Goal: Communication & Community: Submit feedback/report problem

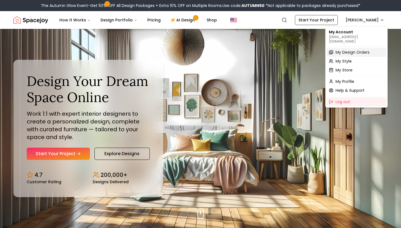
click at [345, 50] on span "My Design Orders" at bounding box center [352, 53] width 34 height 6
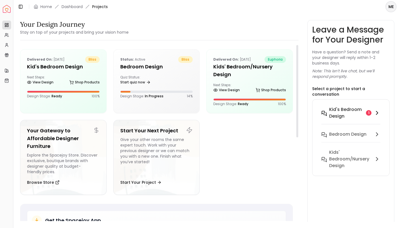
click at [356, 107] on h6 "Kid's Bedroom design" at bounding box center [346, 112] width 35 height 13
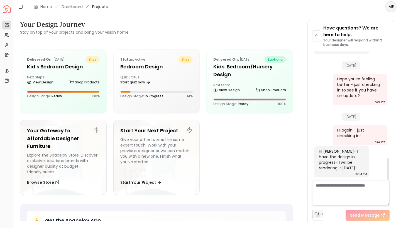
scroll to position [627, 0]
click at [66, 84] on div "View Design Shop Products" at bounding box center [63, 84] width 73 height 6
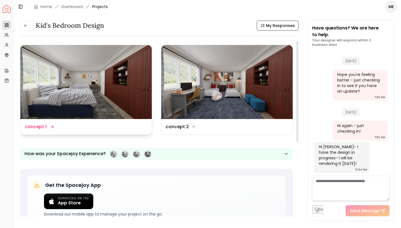
click at [75, 83] on img at bounding box center [85, 82] width 131 height 74
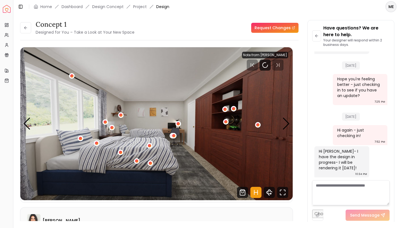
scroll to position [627, 0]
click at [71, 76] on div "1 / 5" at bounding box center [72, 76] width 4 height 4
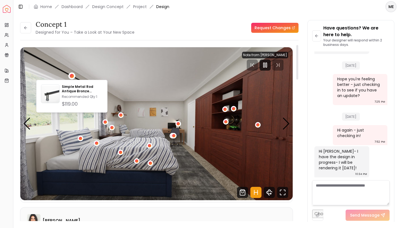
click at [141, 24] on div "concept 1 Designed for You – Take a Look at Your New Space Request Changes" at bounding box center [159, 28] width 278 height 16
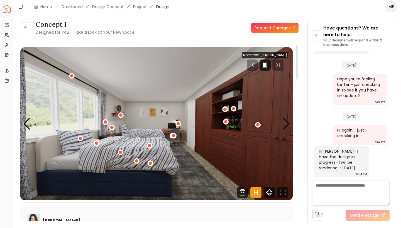
click at [280, 66] on div at bounding box center [265, 65] width 46 height 11
click at [268, 65] on icon "Pause" at bounding box center [265, 65] width 7 height 7
click at [279, 64] on div at bounding box center [265, 65] width 46 height 11
click at [266, 63] on polygon "Play" at bounding box center [265, 65] width 4 height 5
click at [179, 124] on div "1 / 5" at bounding box center [178, 124] width 4 height 4
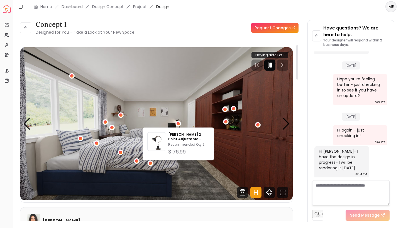
click at [141, 104] on img "1 / 5" at bounding box center [156, 123] width 272 height 153
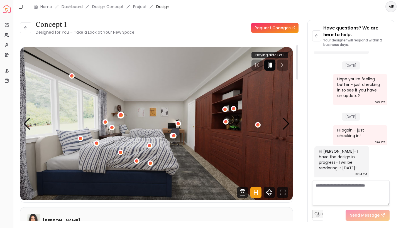
click at [120, 114] on div "1 / 5" at bounding box center [121, 115] width 4 height 4
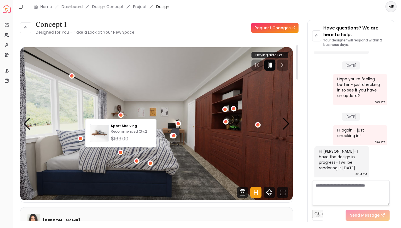
click at [123, 87] on img "1 / 5" at bounding box center [156, 123] width 272 height 153
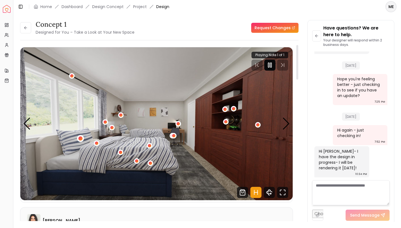
click at [81, 138] on div "1 / 5" at bounding box center [81, 138] width 4 height 4
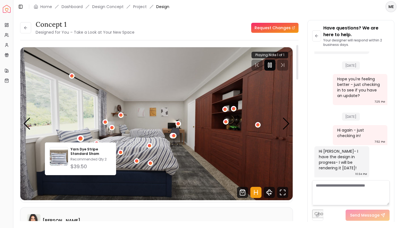
click at [81, 118] on img "1 / 5" at bounding box center [156, 123] width 272 height 153
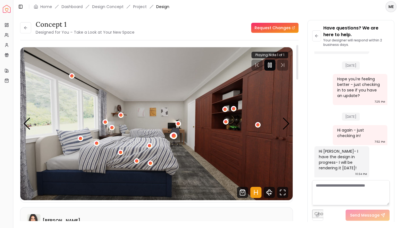
click at [172, 135] on div "1 / 5" at bounding box center [174, 136] width 4 height 4
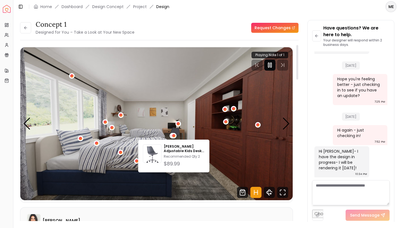
click at [193, 134] on img "1 / 5" at bounding box center [156, 123] width 272 height 153
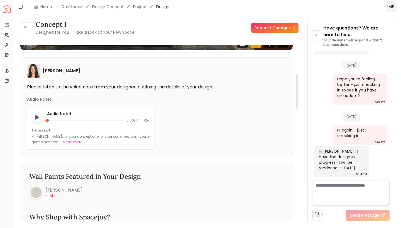
scroll to position [150, 0]
drag, startPoint x: 48, startPoint y: 121, endPoint x: 101, endPoint y: 124, distance: 53.5
click at [101, 124] on div "0:52 / 1:14" at bounding box center [98, 120] width 103 height 7
drag, startPoint x: 101, startPoint y: 122, endPoint x: 106, endPoint y: 122, distance: 4.7
click at [64, 144] on button "Read more" at bounding box center [72, 143] width 19 height 6
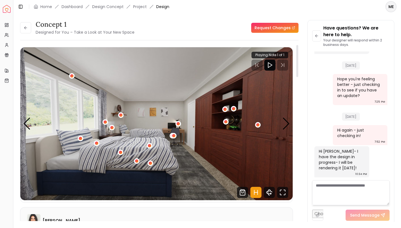
scroll to position [0, 0]
click at [287, 123] on div "Next slide" at bounding box center [286, 124] width 8 height 12
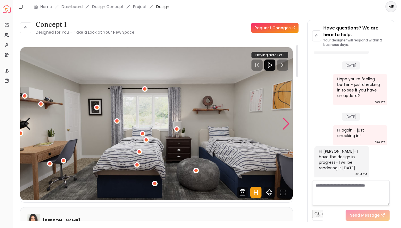
click at [287, 123] on div "Next slide" at bounding box center [286, 124] width 8 height 12
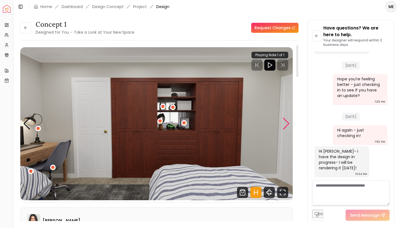
click at [286, 124] on div "Next slide" at bounding box center [286, 124] width 8 height 12
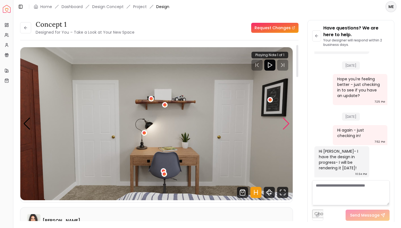
click at [286, 124] on div "Next slide" at bounding box center [286, 124] width 8 height 12
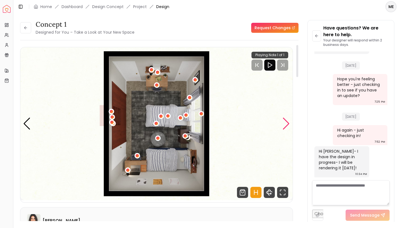
click at [286, 124] on div "Next slide" at bounding box center [286, 124] width 8 height 12
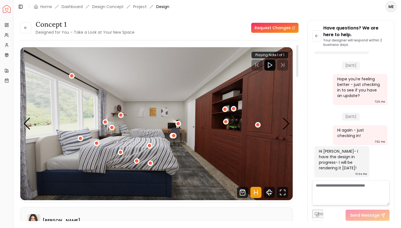
click at [270, 65] on icon "Play" at bounding box center [269, 65] width 7 height 7
click at [270, 68] on icon "Pause" at bounding box center [269, 65] width 7 height 7
click at [27, 27] on icon at bounding box center [25, 28] width 4 height 4
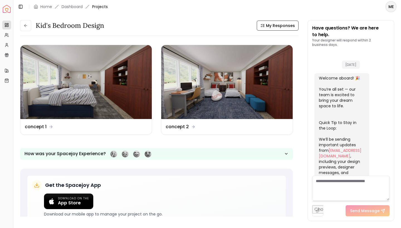
scroll to position [632, 0]
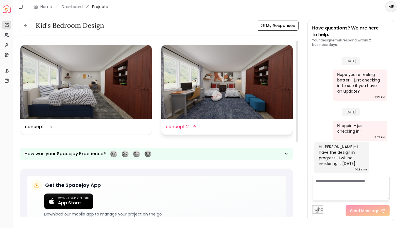
click at [232, 84] on img at bounding box center [226, 82] width 131 height 74
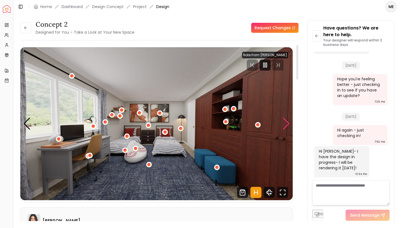
click at [287, 123] on div "Next slide" at bounding box center [286, 124] width 8 height 12
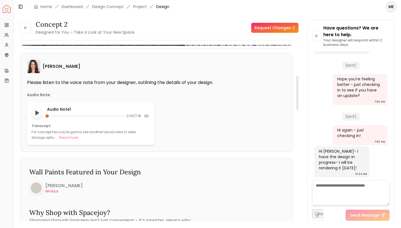
scroll to position [156, 0]
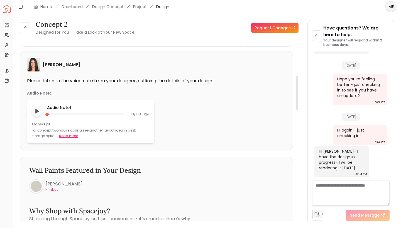
click at [62, 138] on button "Read more" at bounding box center [68, 136] width 19 height 6
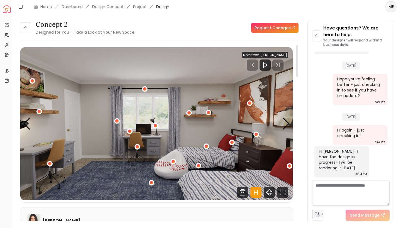
scroll to position [0, 0]
click at [332, 195] on textarea at bounding box center [350, 192] width 77 height 25
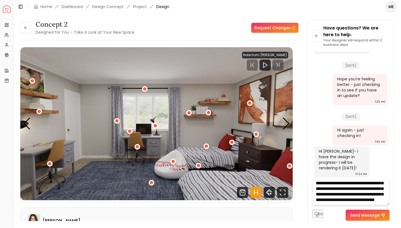
scroll to position [56, 0]
click at [340, 203] on textarea "**********" at bounding box center [350, 192] width 77 height 25
click at [374, 202] on textarea "**********" at bounding box center [350, 192] width 77 height 25
type textarea "**********"
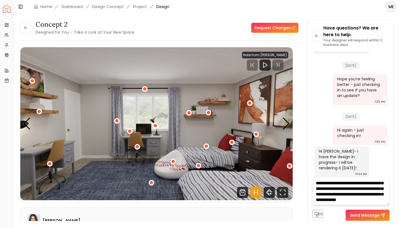
click at [368, 215] on button "Send Message" at bounding box center [368, 215] width 44 height 11
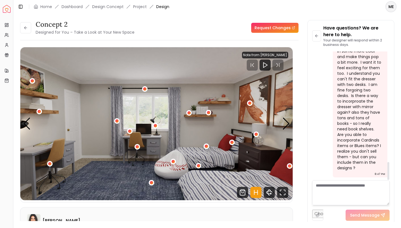
scroll to position [795, 0]
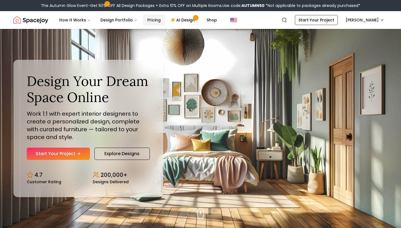
click at [151, 21] on link "Pricing" at bounding box center [154, 19] width 22 height 11
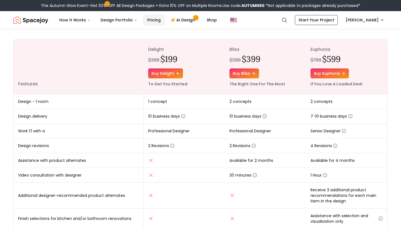
scroll to position [63, 0]
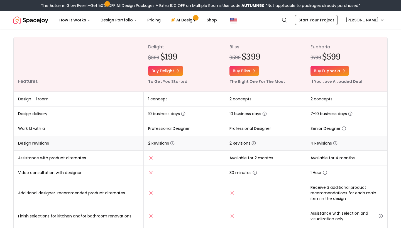
click at [254, 143] on icon "button" at bounding box center [253, 143] width 4 height 4
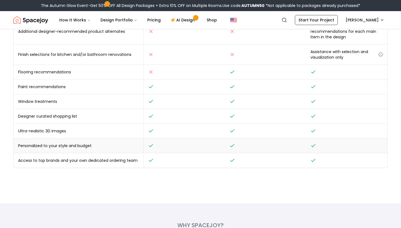
scroll to position [226, 0]
